Goal: Use online tool/utility: Utilize a website feature to perform a specific function

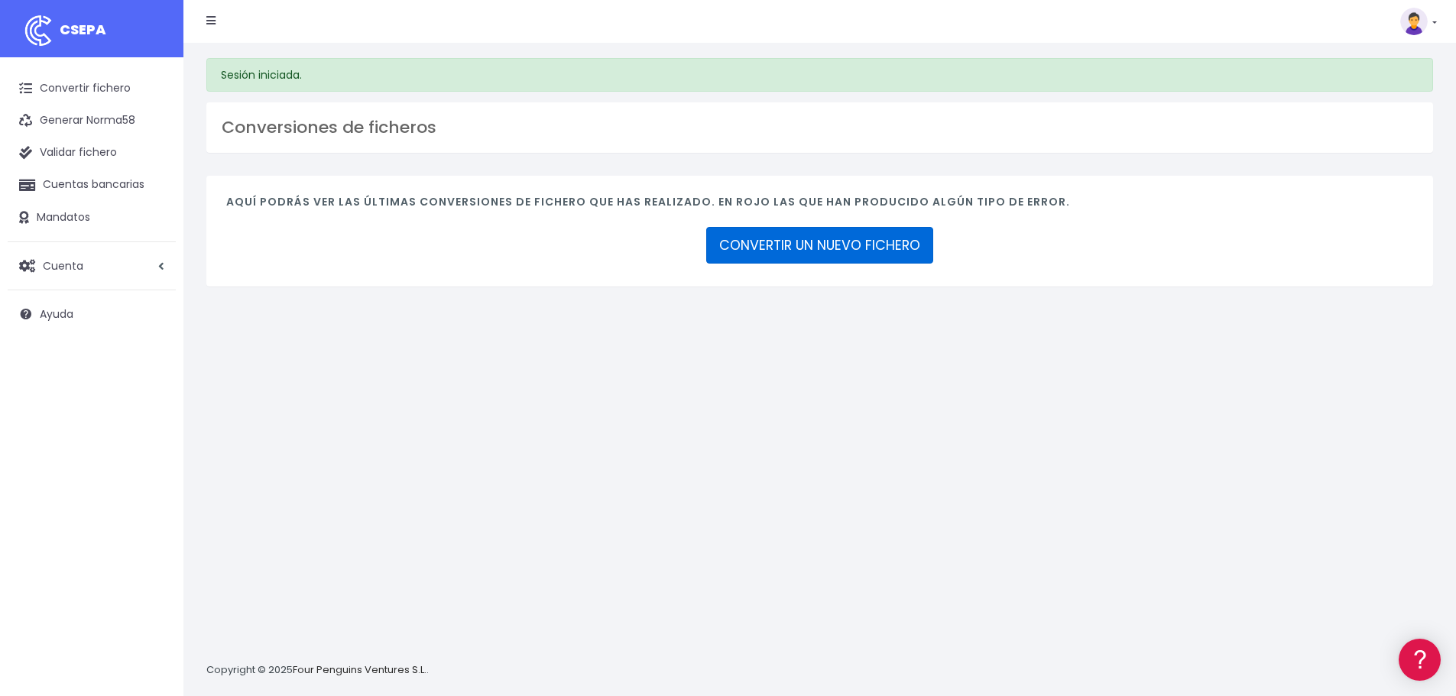
click at [821, 240] on link "CONVERTIR UN NUEVO FICHERO" at bounding box center [819, 245] width 227 height 37
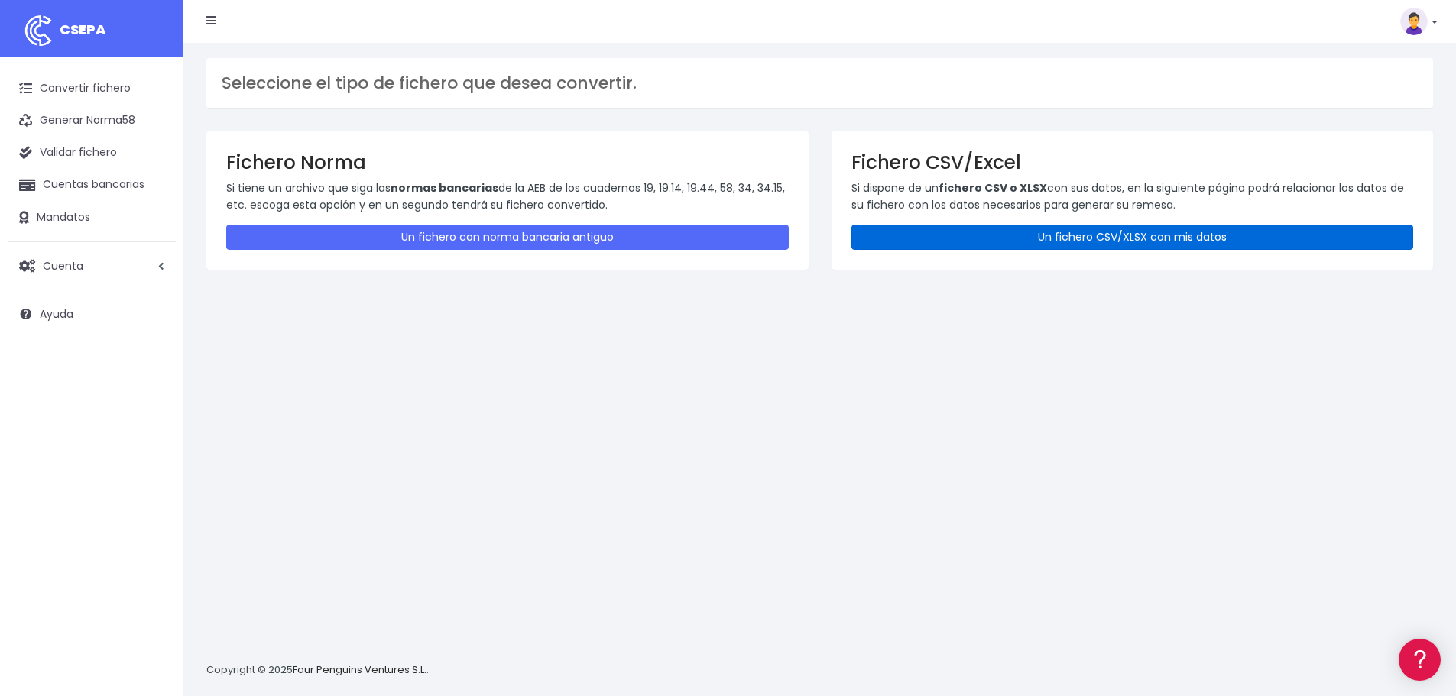
click at [1131, 239] on link "Un fichero CSV/XLSX con mis datos" at bounding box center [1132, 237] width 562 height 25
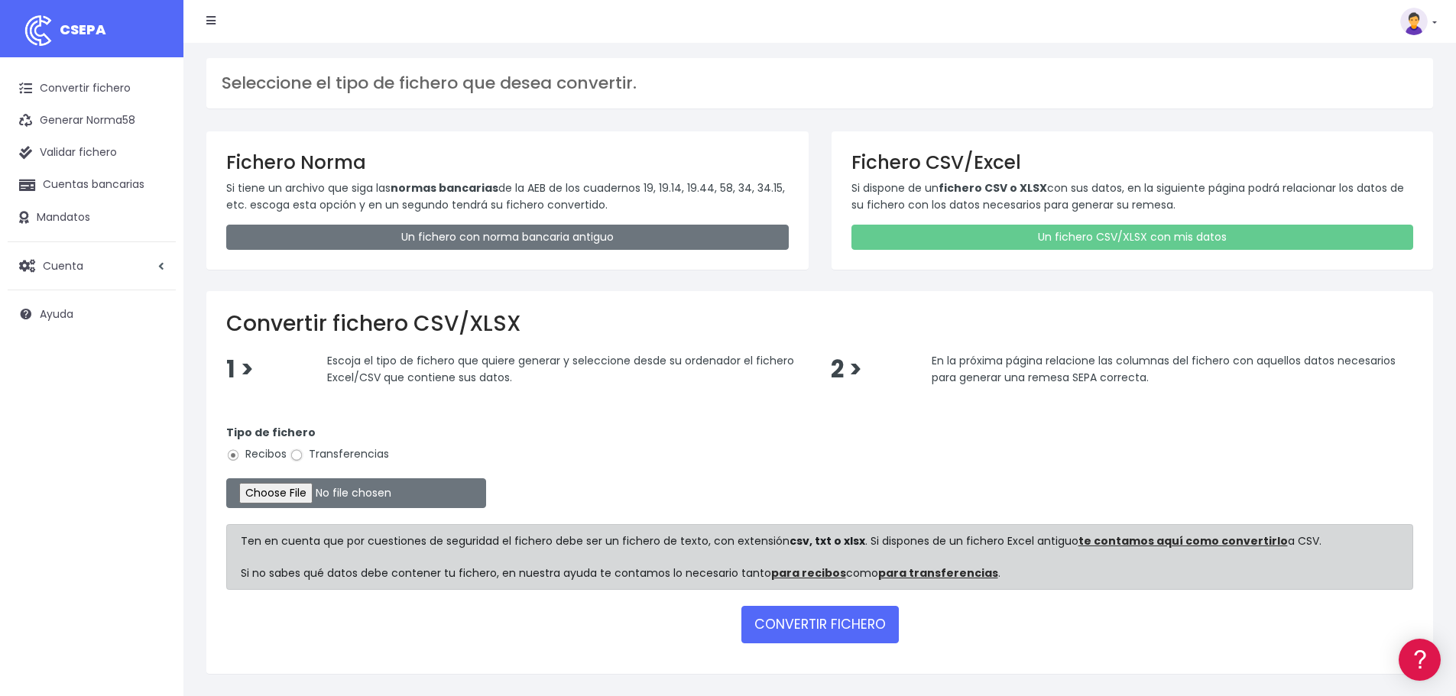
click at [295, 458] on input "Transferencias" at bounding box center [297, 456] width 14 height 14
radio input "true"
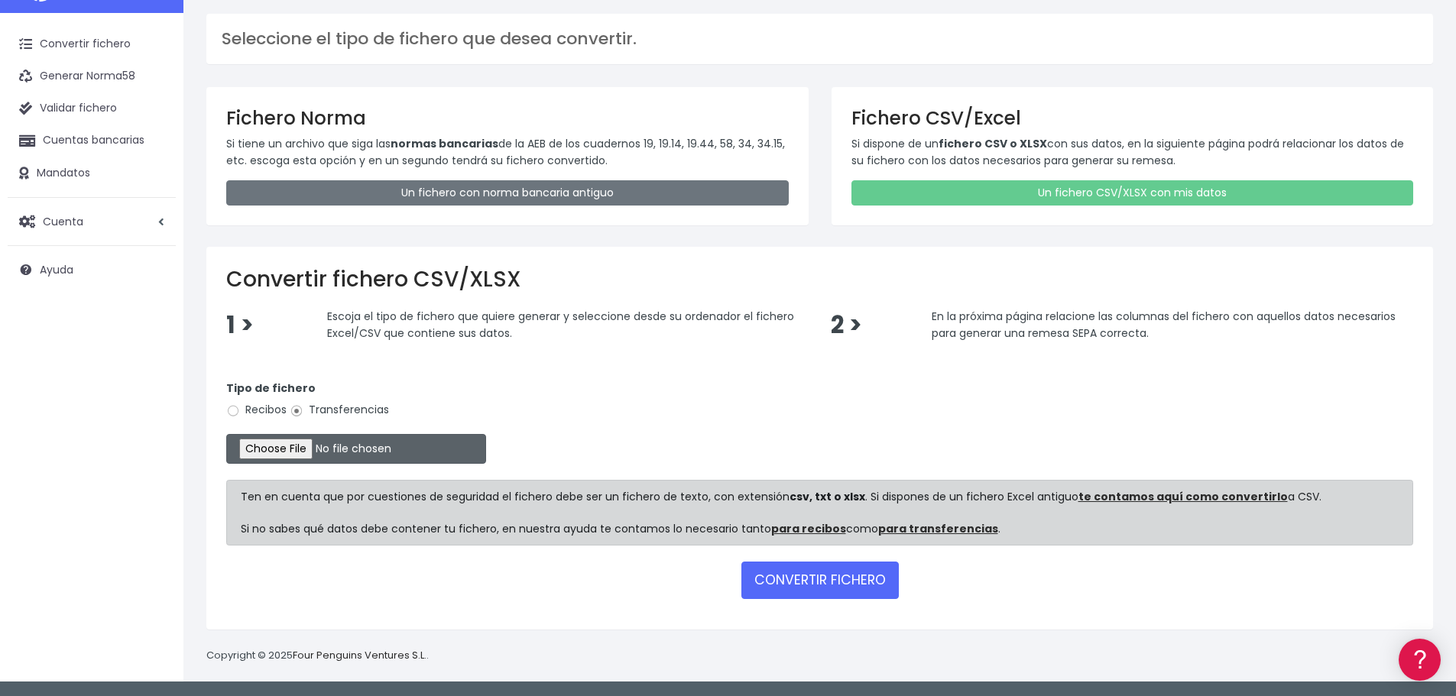
click at [262, 449] on input "file" at bounding box center [356, 449] width 260 height 30
type input "C:\fakepath\SEPA FILE 225.0605 PR081125.xlsx"
click at [820, 573] on button "CONVERTIR FICHERO" at bounding box center [819, 580] width 157 height 37
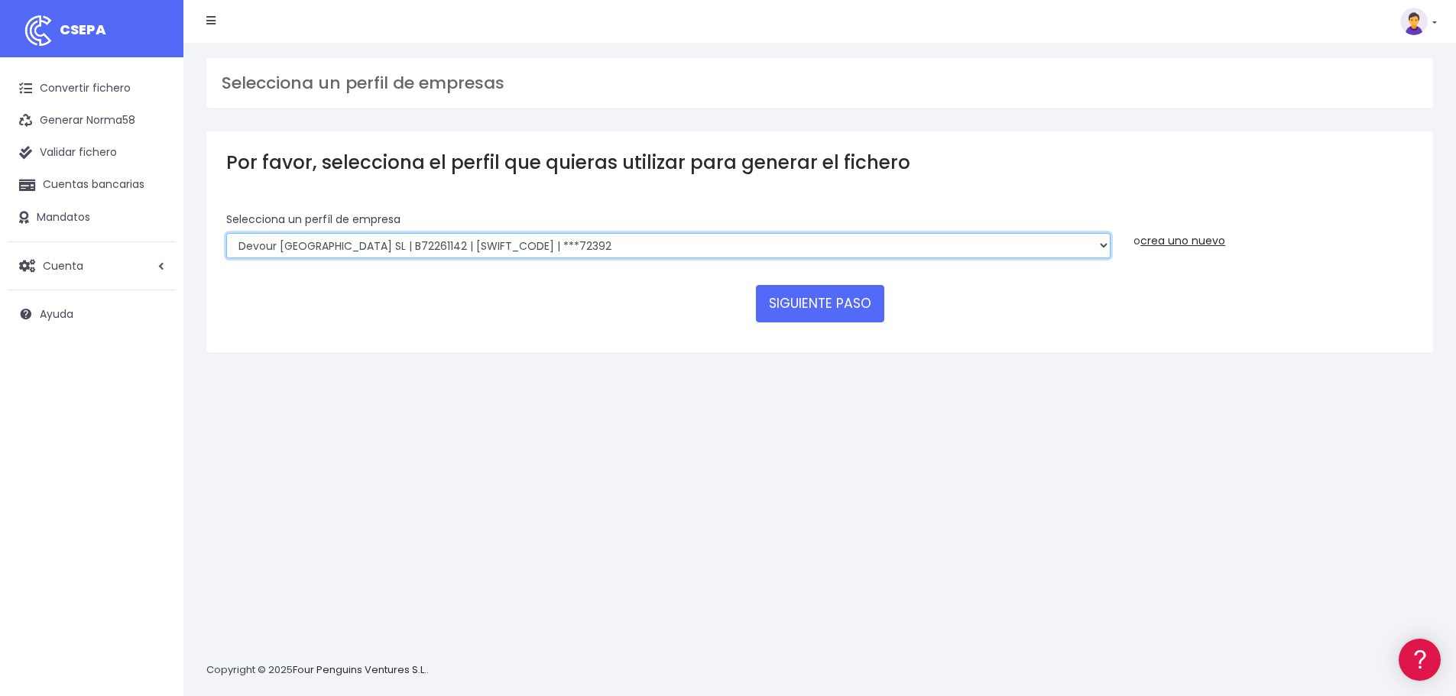
click at [544, 246] on select "Walks Agency Limited | IE3340316GH000 | CHASIE4LXXX | ***09227 Devour Spain SL …" at bounding box center [668, 246] width 884 height 26
select select "1820"
click at [226, 233] on select "Walks Agency Limited | IE3340316GH000 | CHASIE4LXXX | ***09227 Devour Spain SL …" at bounding box center [668, 246] width 884 height 26
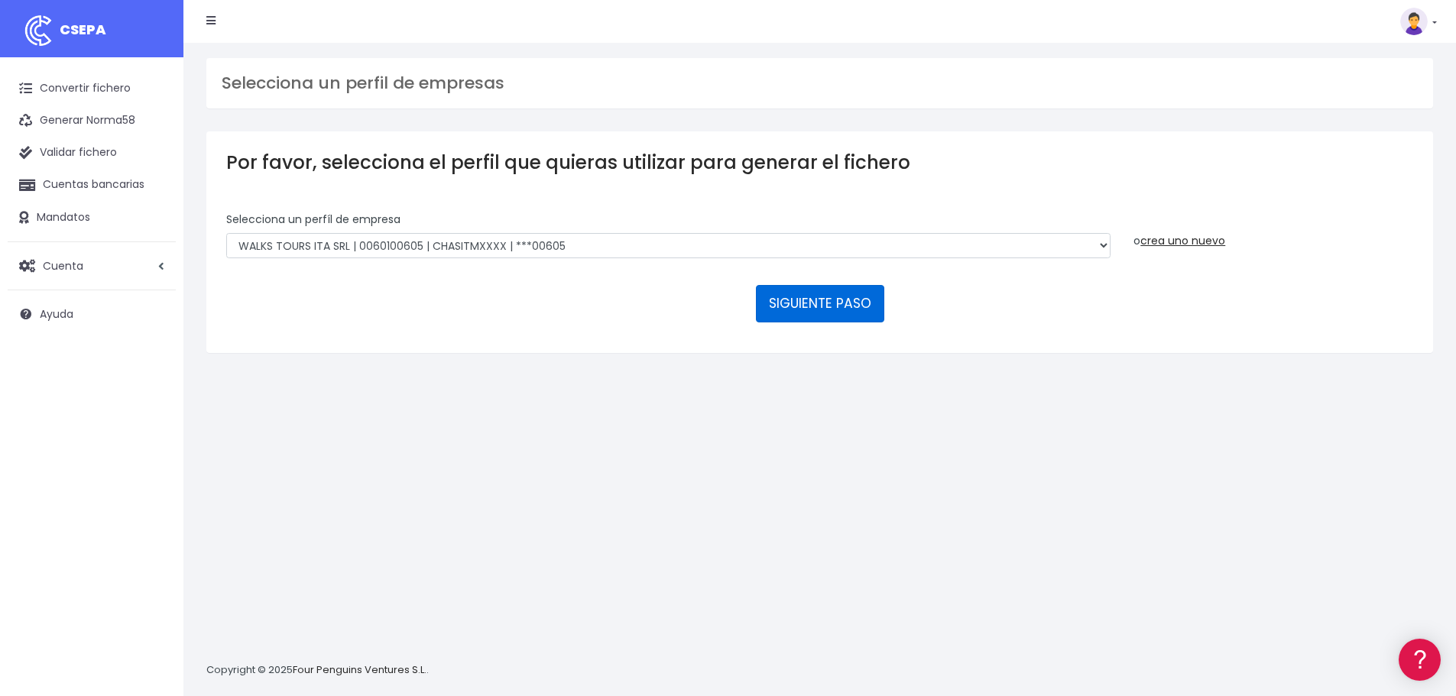
click at [798, 303] on button "SIGUIENTE PASO" at bounding box center [820, 303] width 128 height 37
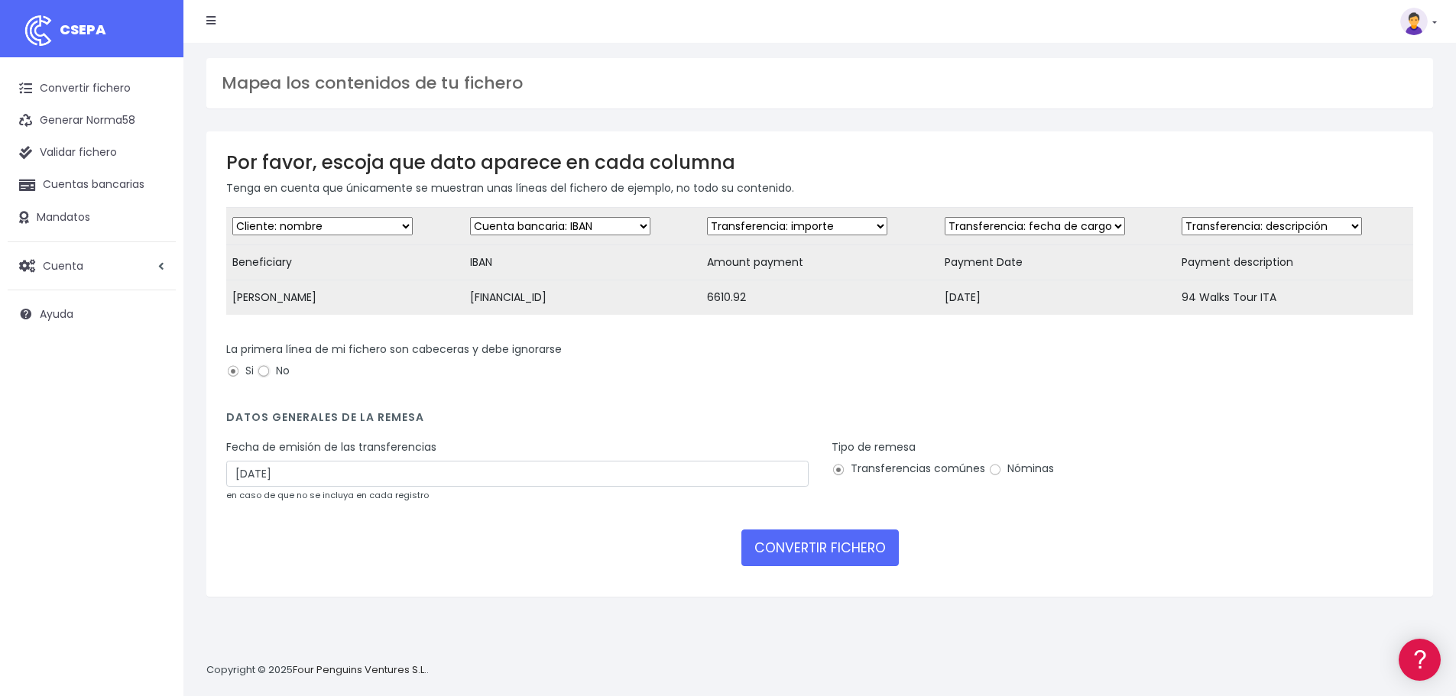
click at [267, 378] on input "No" at bounding box center [264, 372] width 14 height 14
radio input "true"
click at [235, 378] on input "Si" at bounding box center [233, 372] width 14 height 14
radio input "true"
click at [752, 487] on input "[DATE]" at bounding box center [517, 474] width 582 height 26
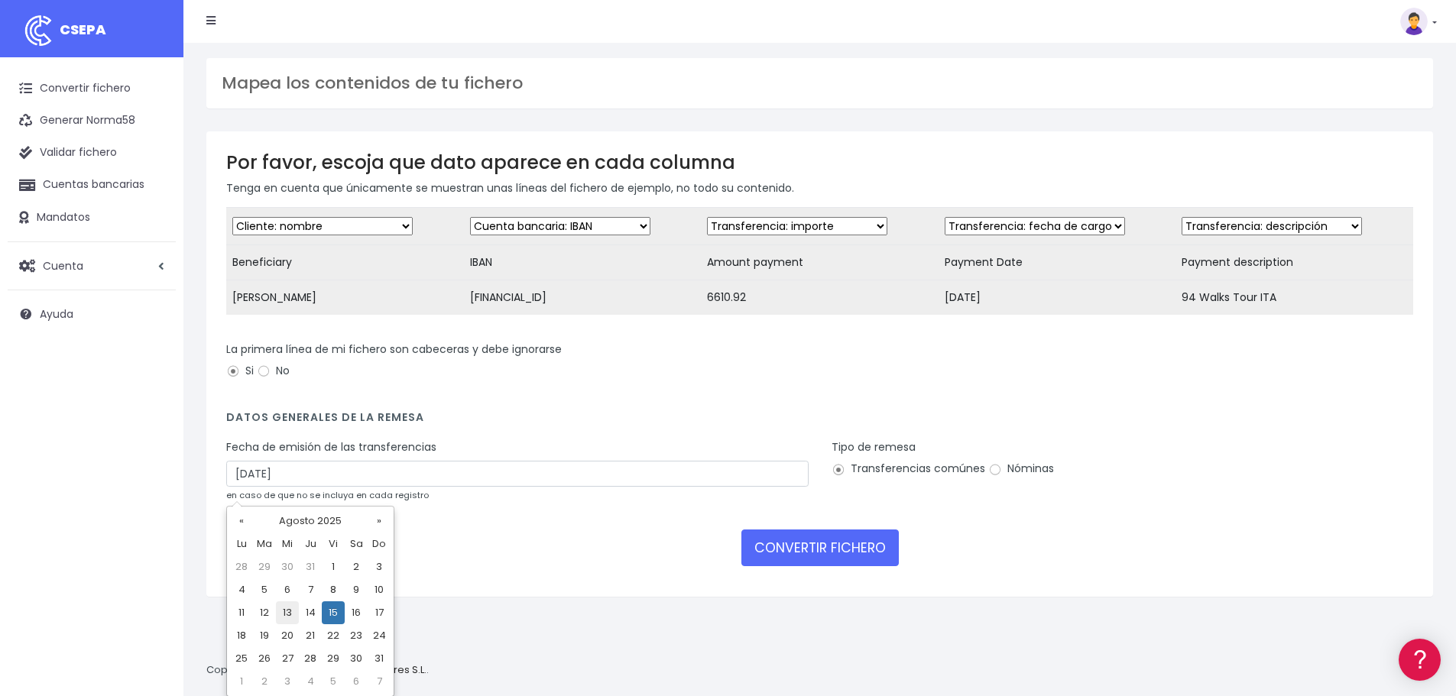
click at [289, 607] on td "13" at bounding box center [287, 612] width 23 height 23
type input "[DATE]"
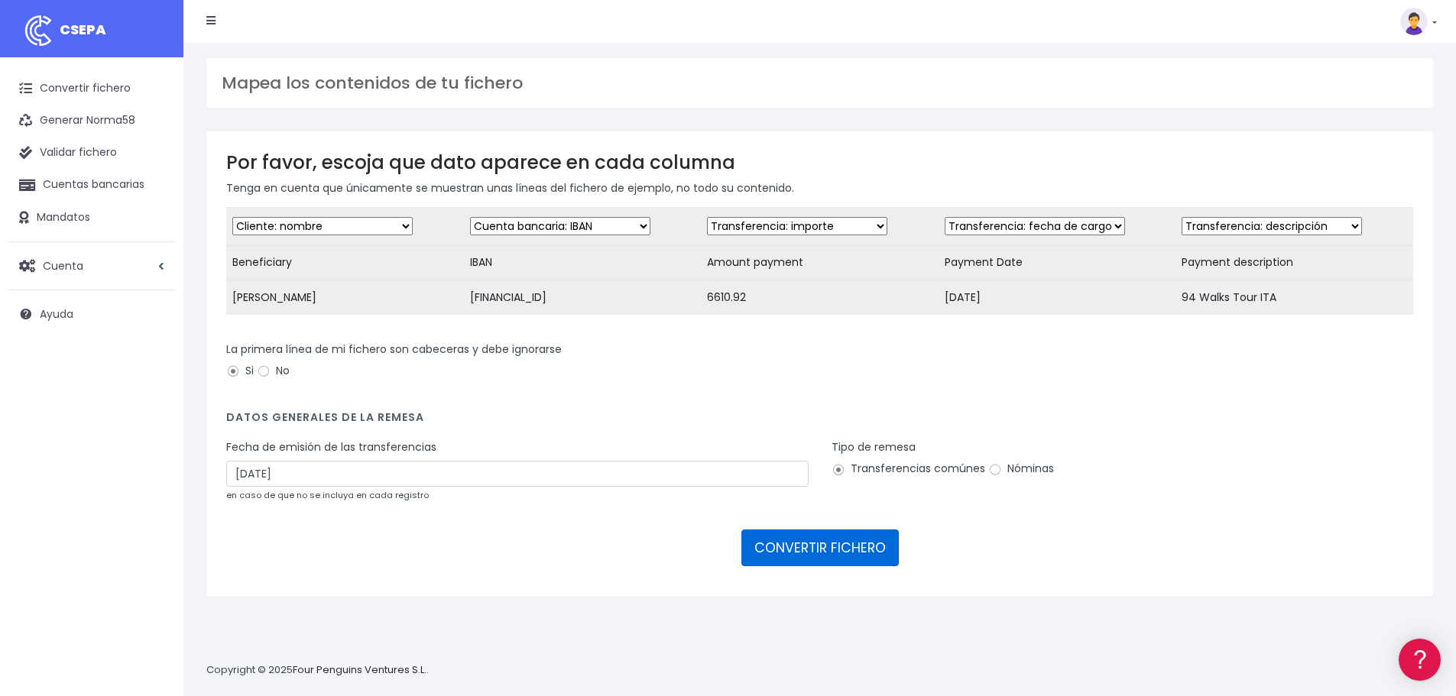
click at [828, 558] on button "CONVERTIR FICHERO" at bounding box center [819, 548] width 157 height 37
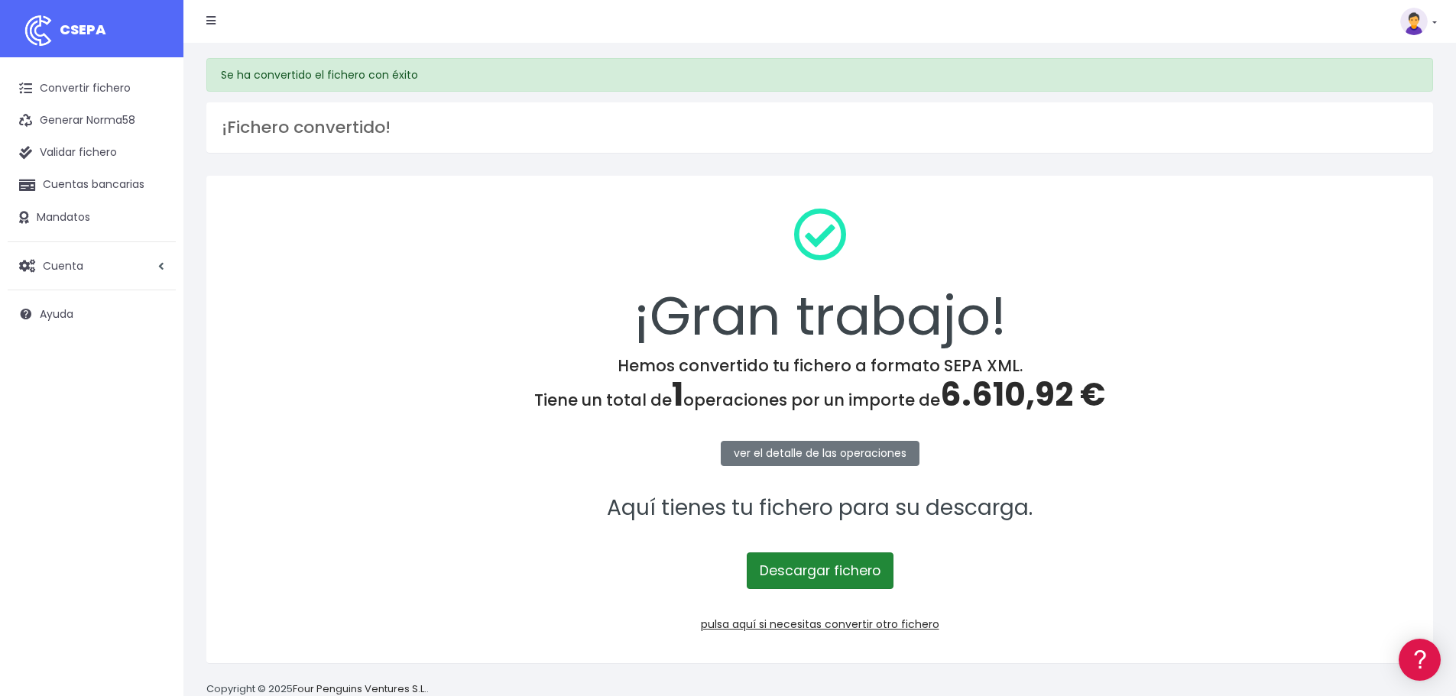
click at [840, 570] on link "Descargar fichero" at bounding box center [820, 571] width 147 height 37
